Goal: Find specific page/section: Find specific page/section

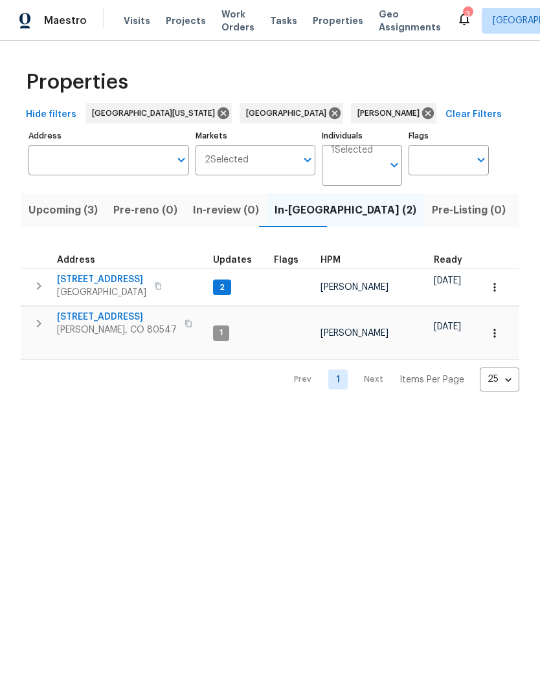
click at [89, 288] on span "[GEOGRAPHIC_DATA]" at bounding box center [101, 292] width 89 height 13
click at [154, 282] on button "button" at bounding box center [158, 286] width 16 height 18
click at [150, 293] on button "button" at bounding box center [158, 286] width 16 height 18
click at [142, 278] on div "[STREET_ADDRESS]" at bounding box center [130, 286] width 146 height 26
click at [143, 279] on div "[STREET_ADDRESS]" at bounding box center [130, 286] width 146 height 26
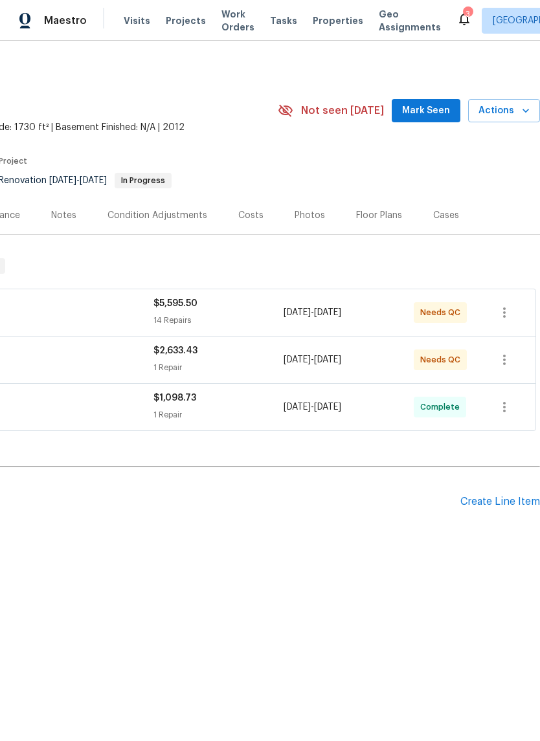
scroll to position [0, 192]
click at [388, 216] on div "Floor Plans" at bounding box center [379, 215] width 46 height 13
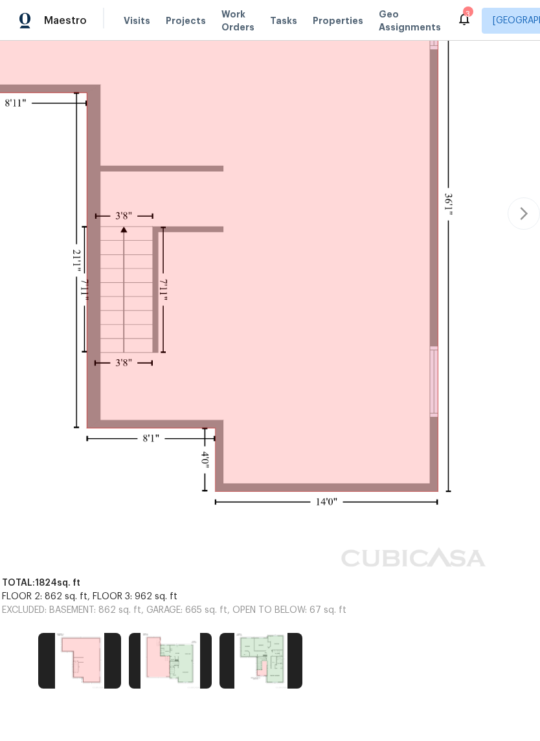
scroll to position [436, 192]
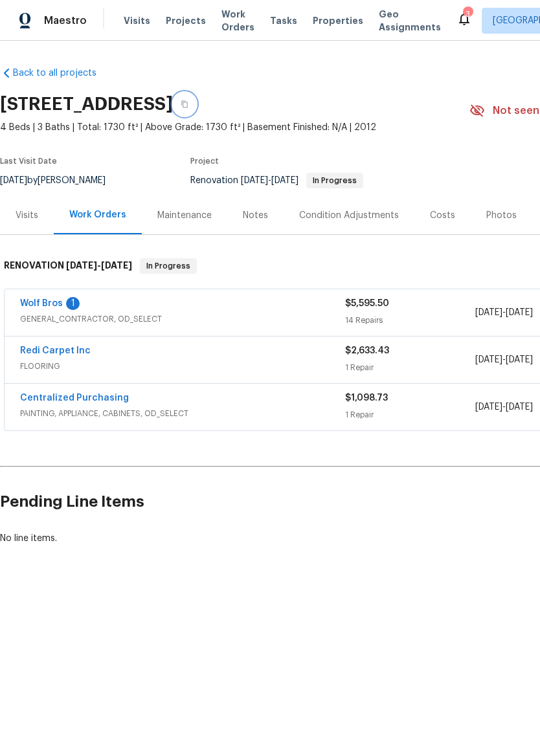
click at [188, 104] on icon "button" at bounding box center [185, 104] width 8 height 8
click at [196, 99] on button "button" at bounding box center [184, 104] width 23 height 23
